Goal: Task Accomplishment & Management: Manage account settings

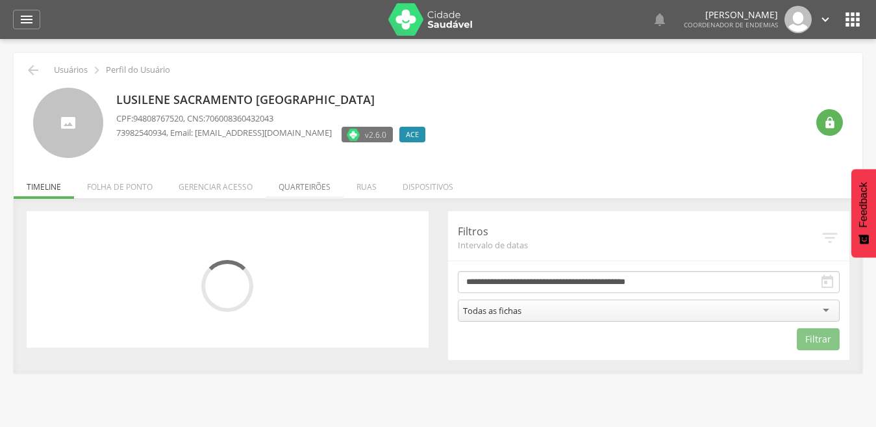
click at [310, 190] on li "Quarteirões" at bounding box center [305, 183] width 78 height 31
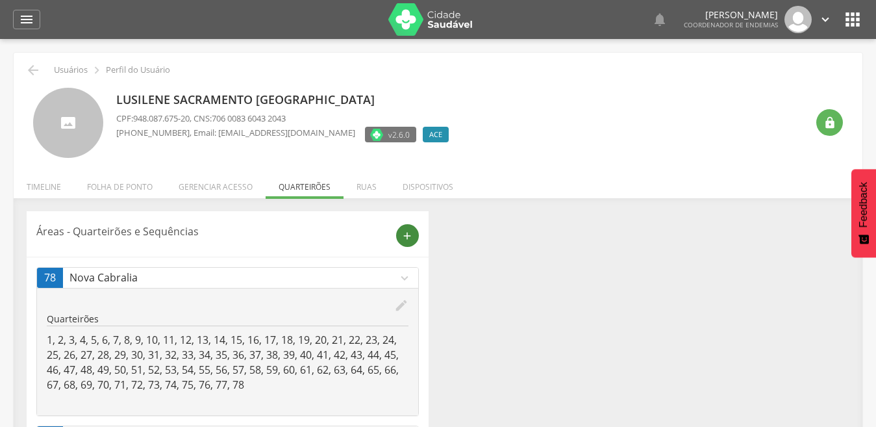
click at [407, 234] on icon "add" at bounding box center [407, 236] width 12 height 12
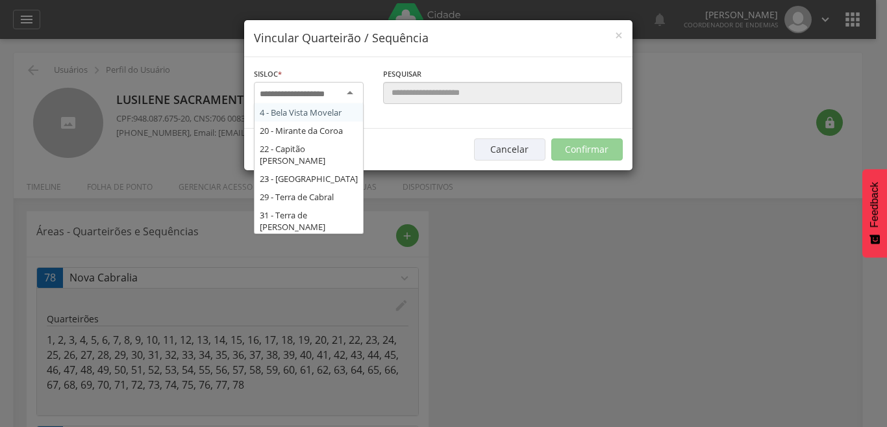
click at [350, 95] on div at bounding box center [309, 93] width 110 height 23
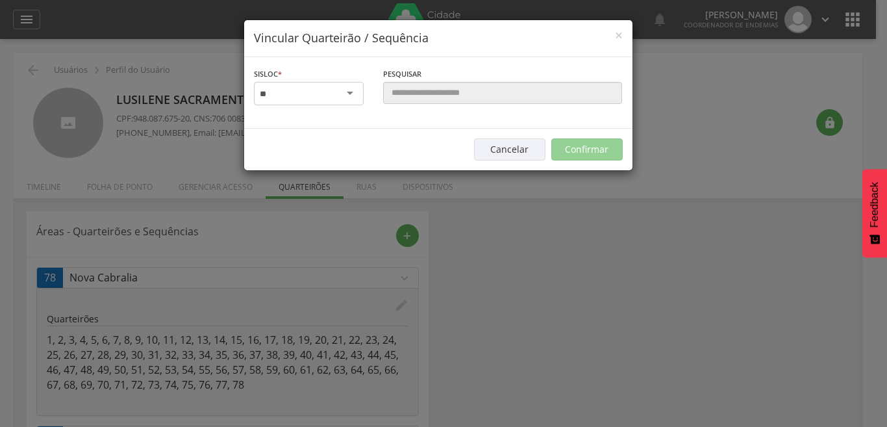
type input "*"
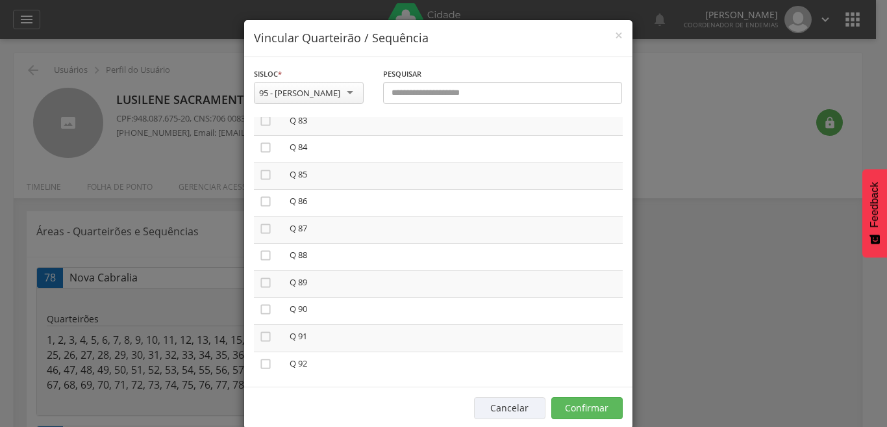
scroll to position [2246, 0]
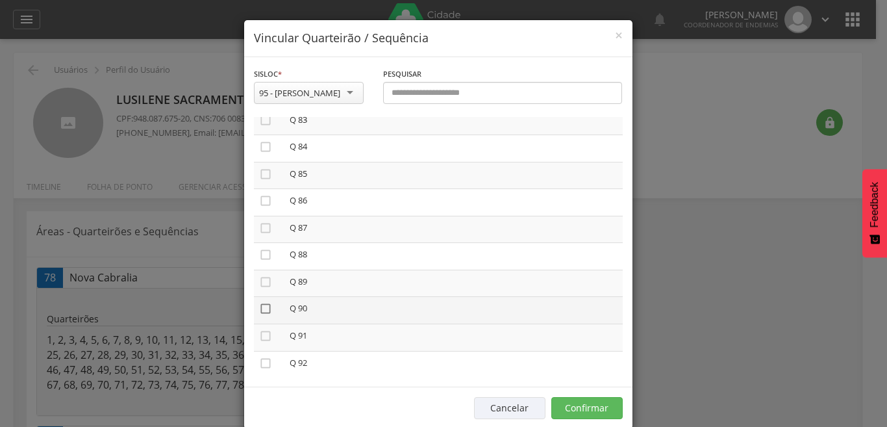
click at [259, 305] on icon "" at bounding box center [265, 308] width 13 height 13
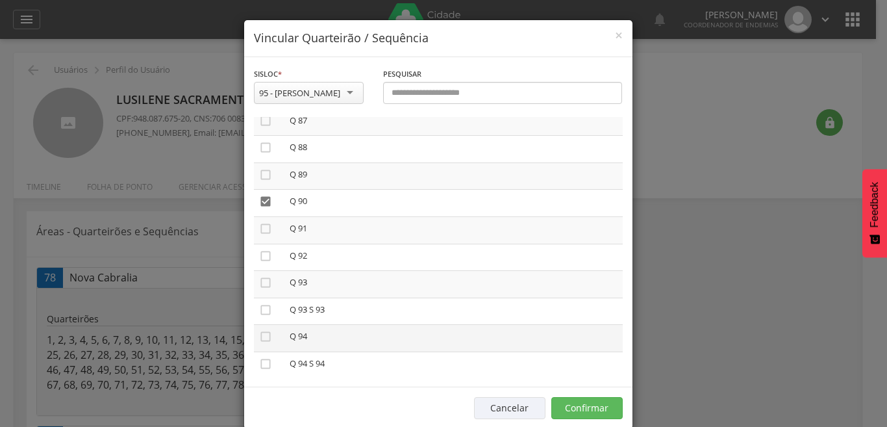
scroll to position [2376, 0]
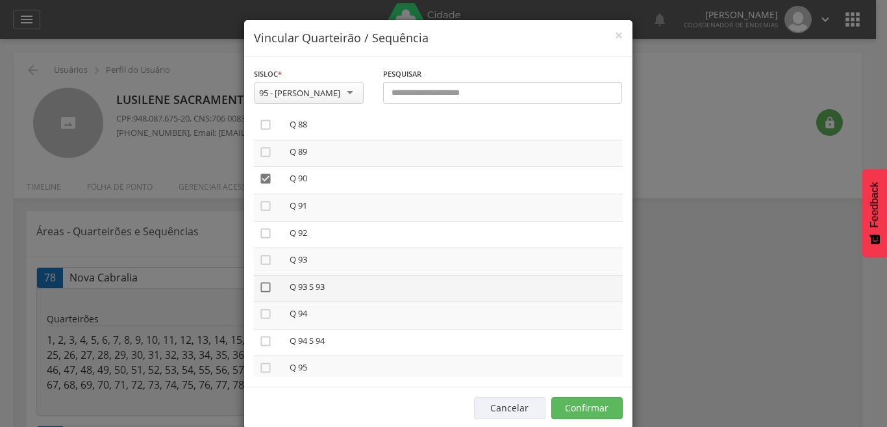
click at [261, 283] on icon "" at bounding box center [265, 286] width 13 height 13
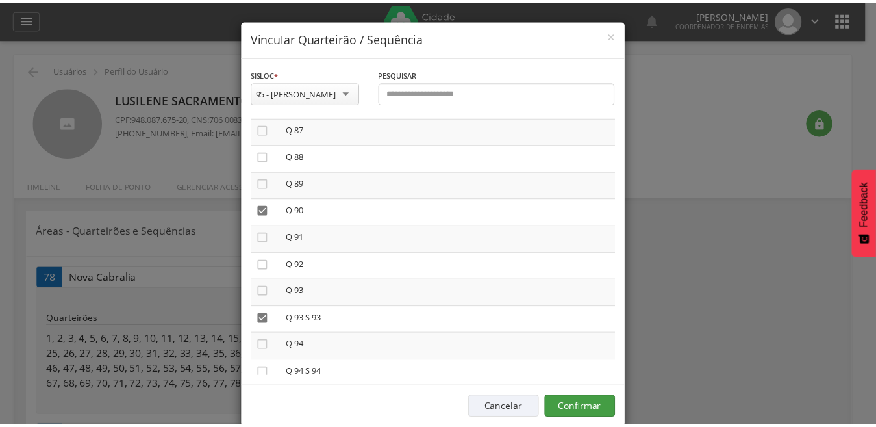
scroll to position [2330, 0]
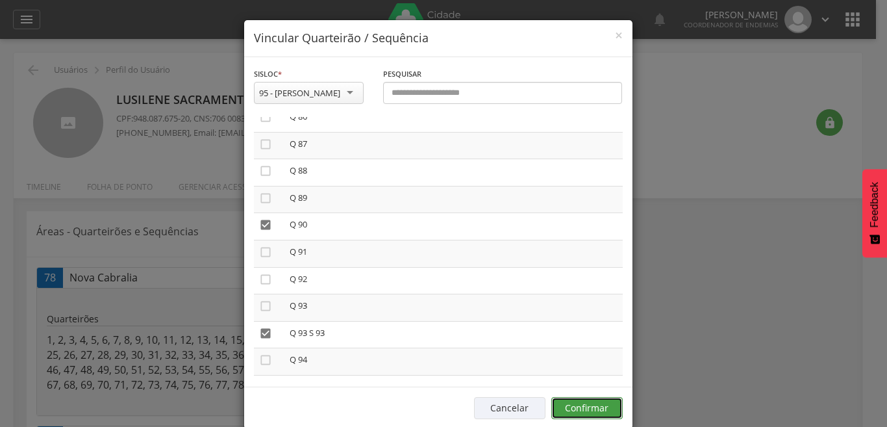
click at [578, 410] on button "Confirmar" at bounding box center [586, 408] width 71 height 22
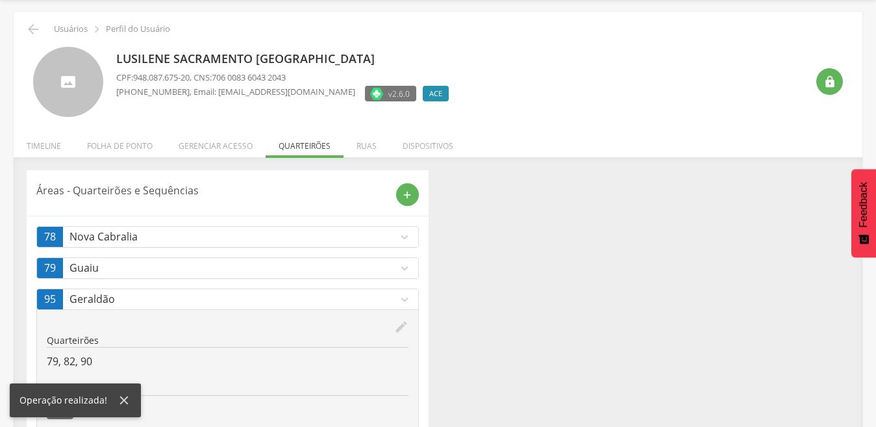
scroll to position [18, 0]
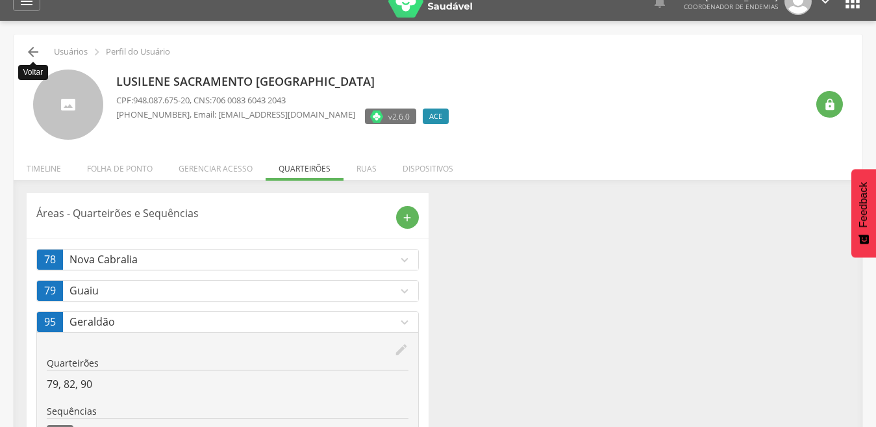
drag, startPoint x: 120, startPoint y: 130, endPoint x: 29, endPoint y: 50, distance: 121.0
click at [29, 50] on icon "" at bounding box center [33, 52] width 16 height 16
